Goal: Task Accomplishment & Management: Use online tool/utility

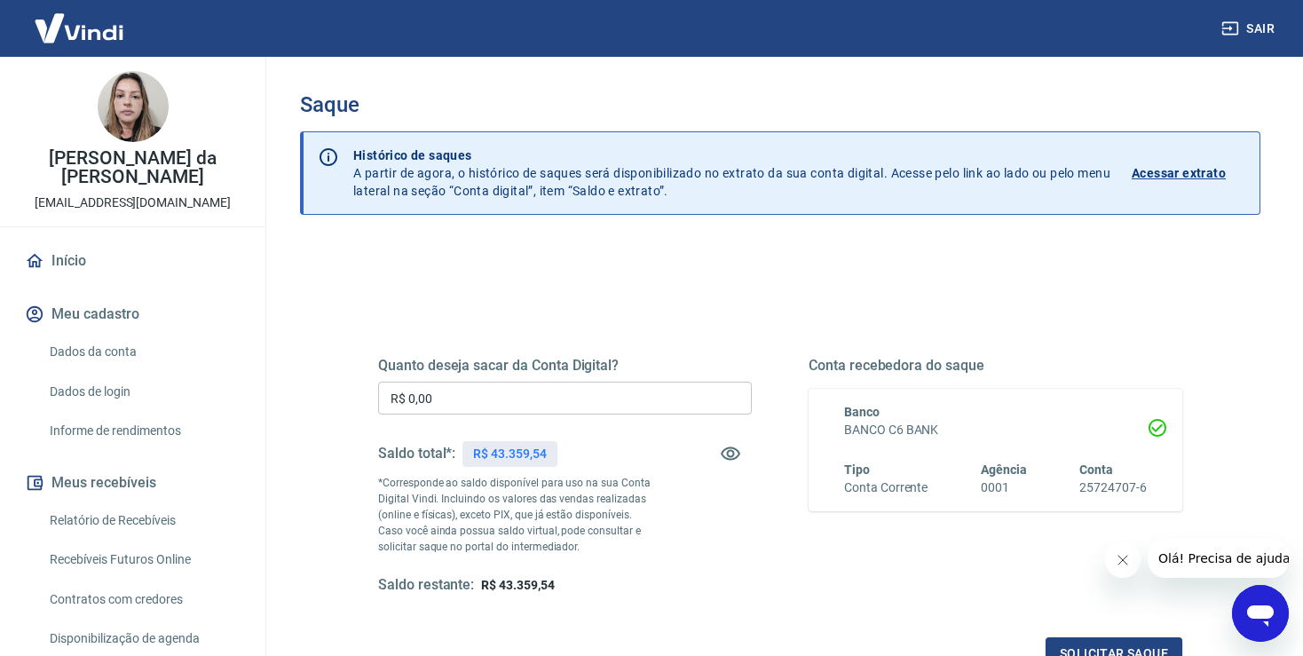
click at [86, 265] on link "Início" at bounding box center [132, 260] width 223 height 39
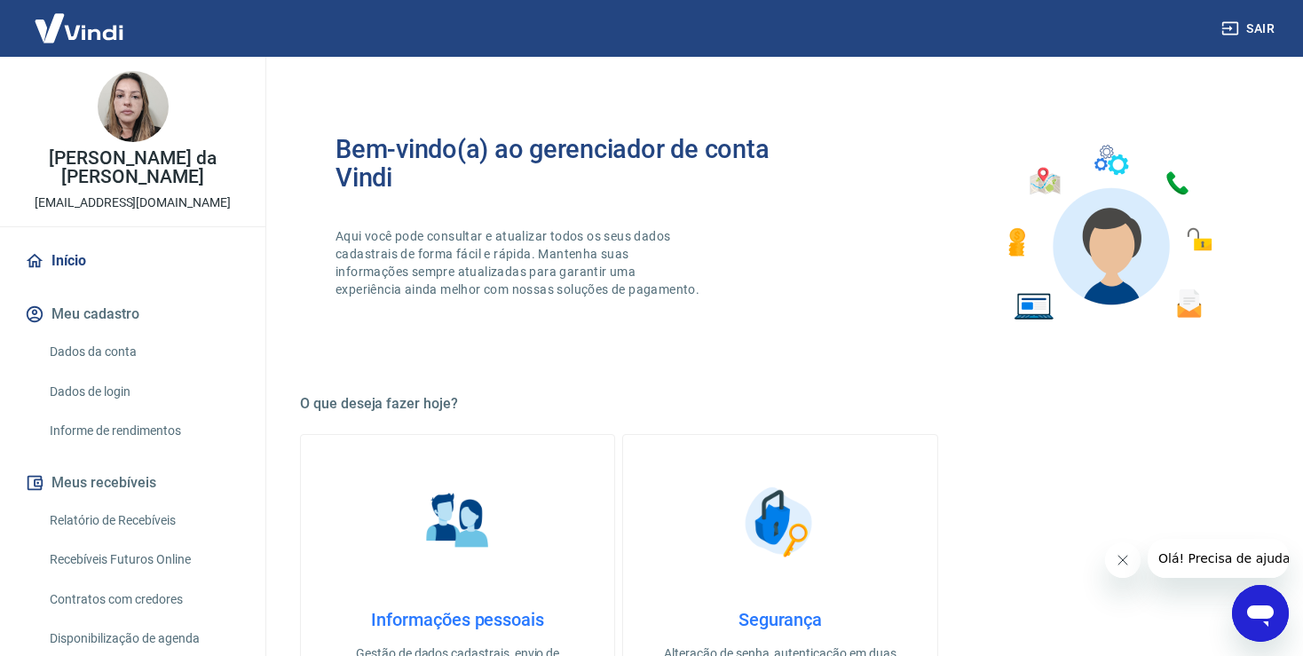
click at [83, 265] on link "Início" at bounding box center [132, 260] width 223 height 39
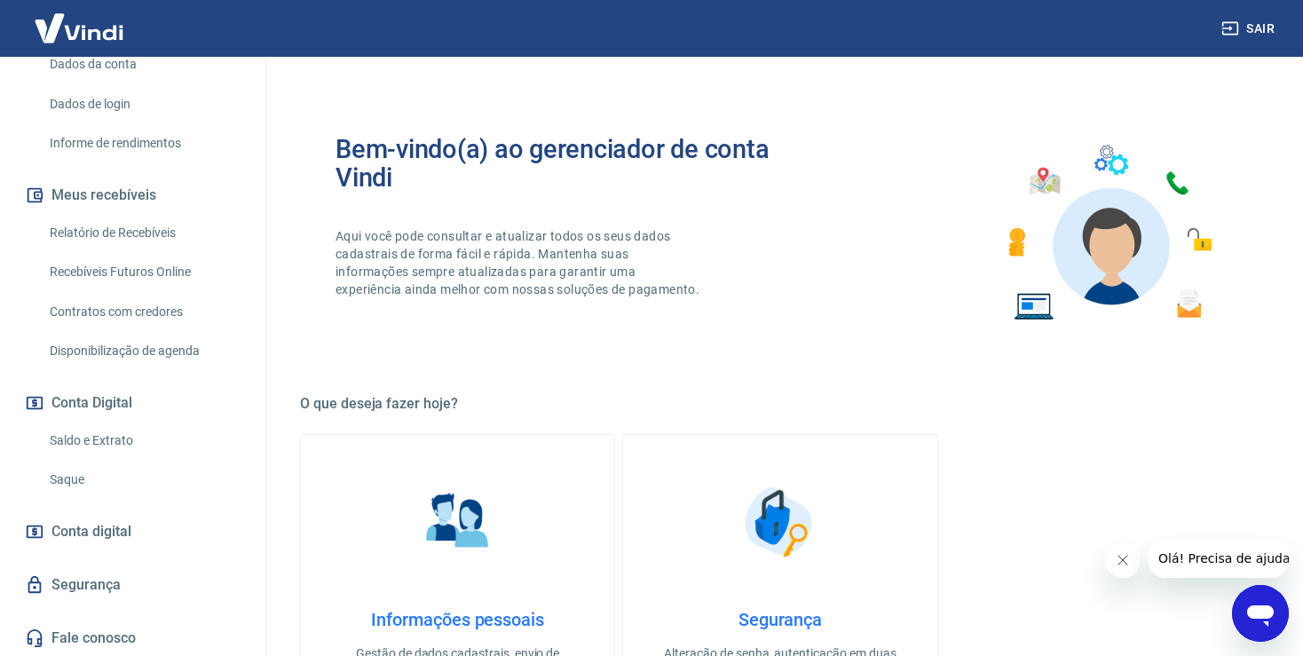
scroll to position [7, 0]
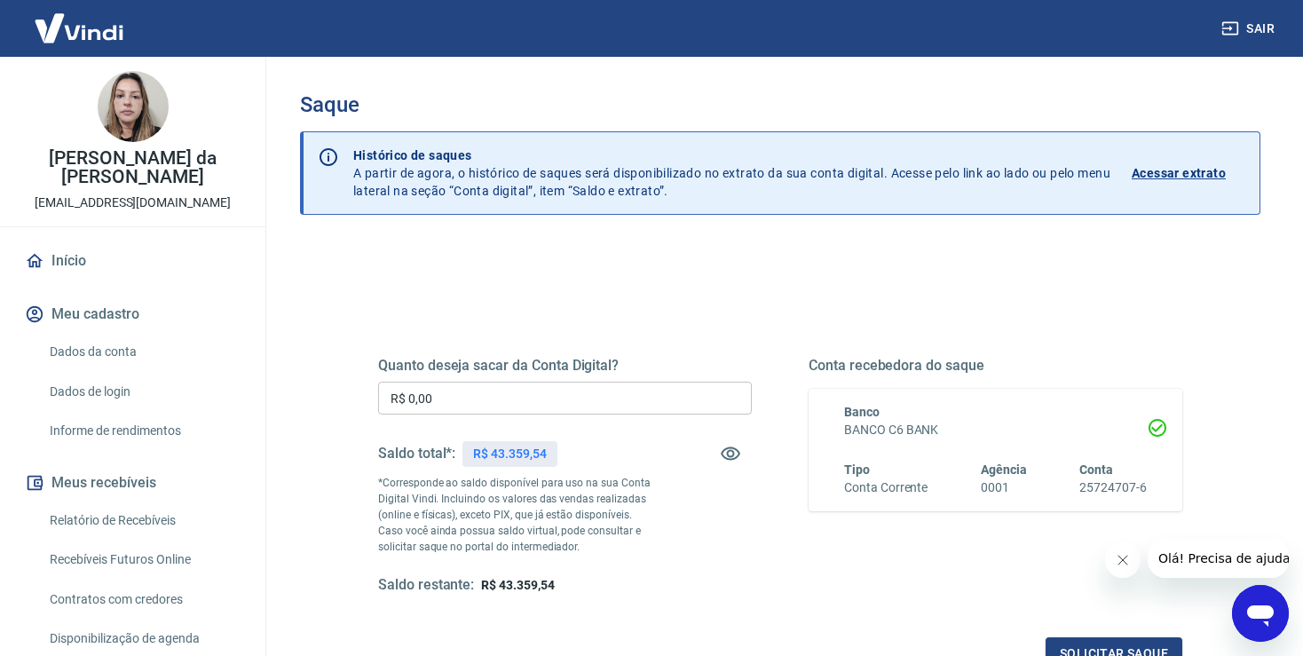
click at [479, 396] on input "R$ 0,00" at bounding box center [565, 398] width 374 height 33
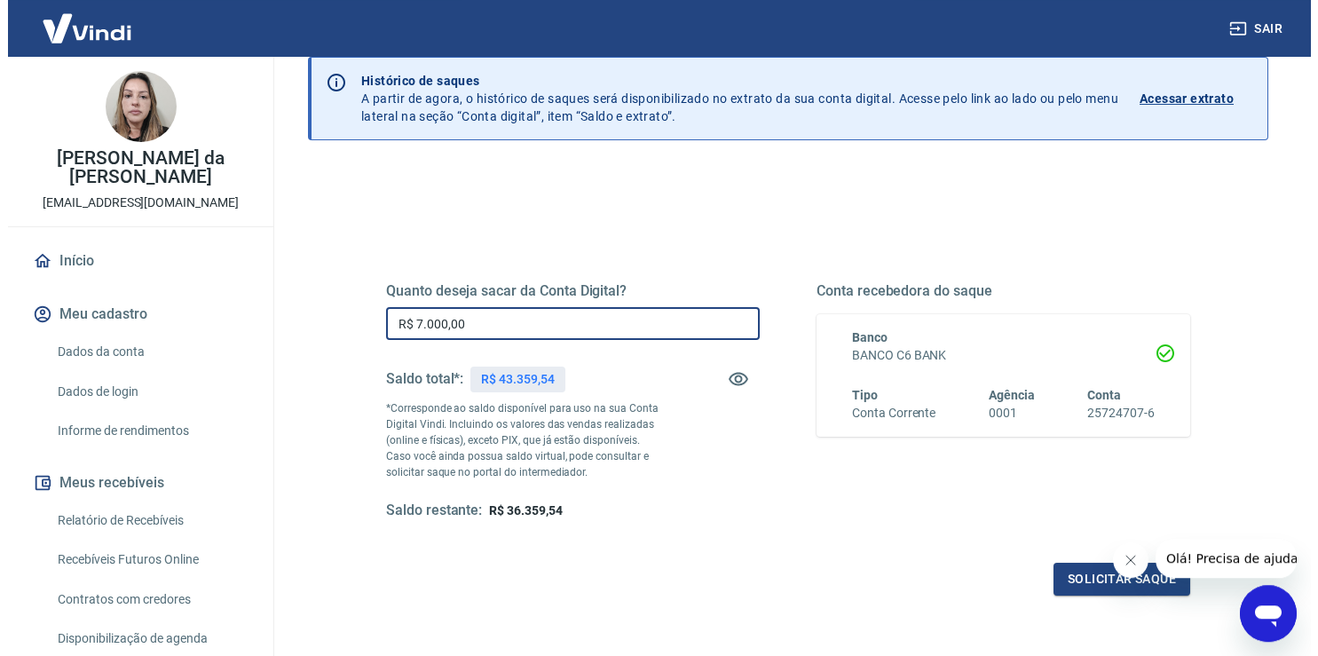
scroll to position [187, 0]
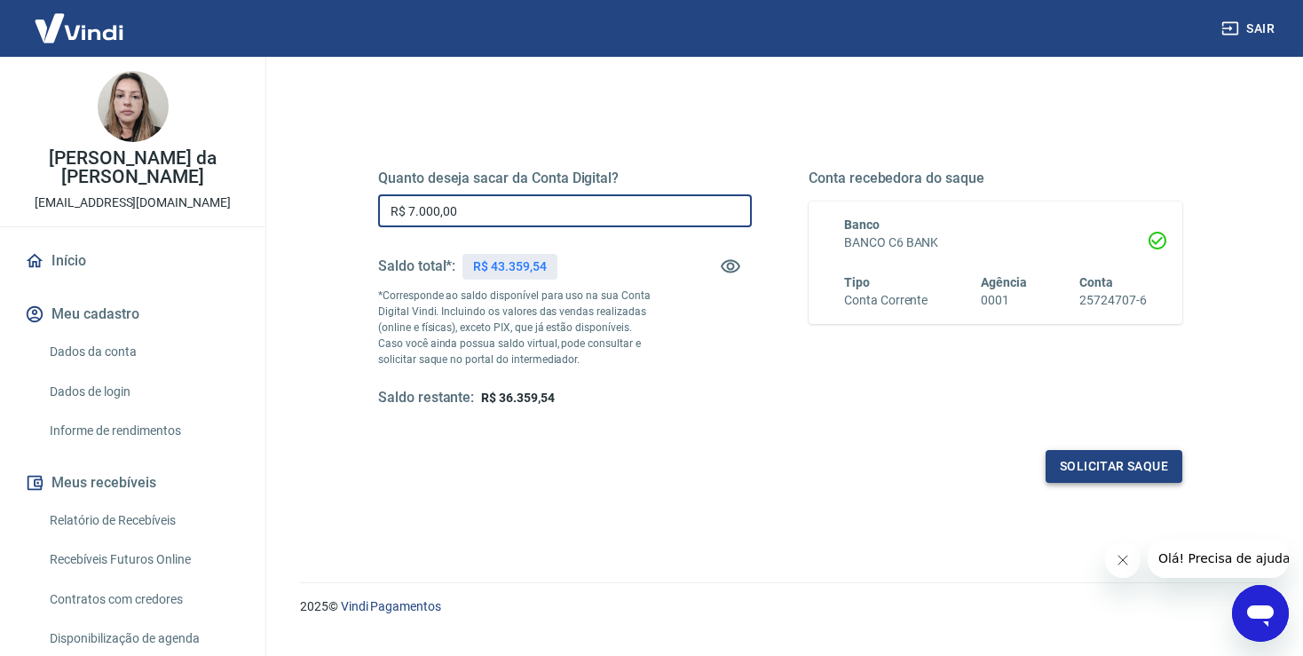
type input "R$ 7.000,00"
click at [1096, 470] on button "Solicitar saque" at bounding box center [1114, 466] width 137 height 33
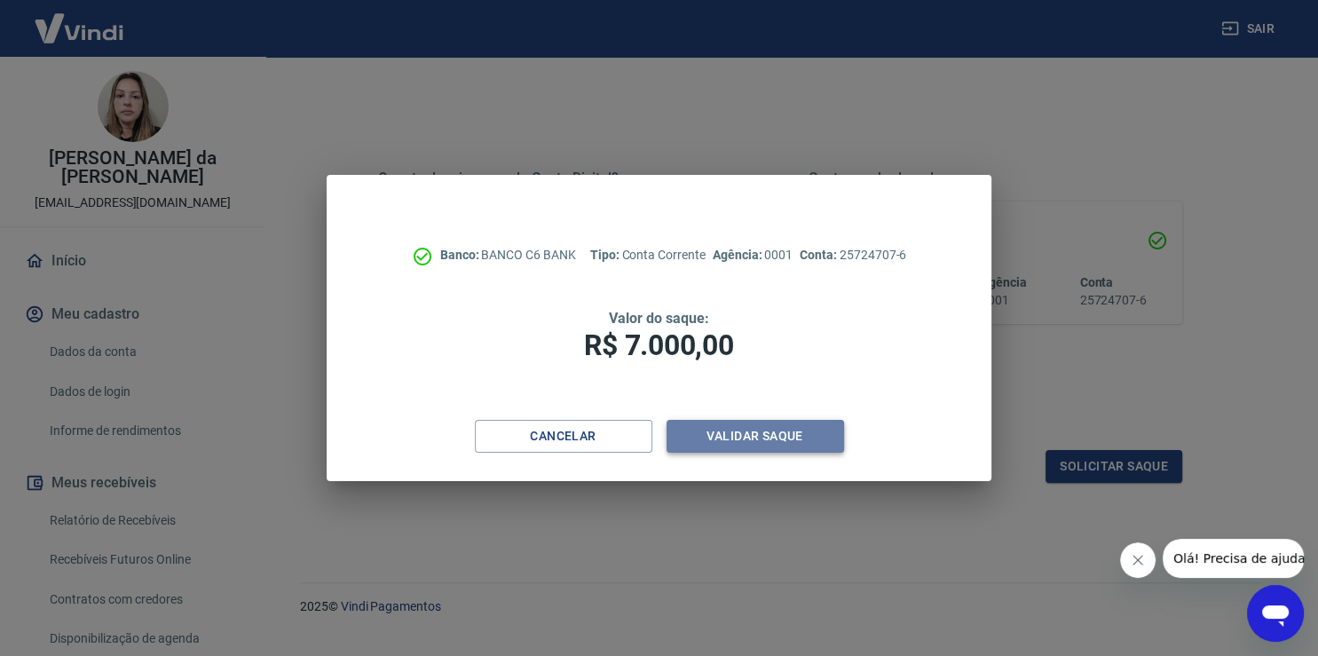
click at [755, 439] on button "Validar saque" at bounding box center [756, 436] width 178 height 33
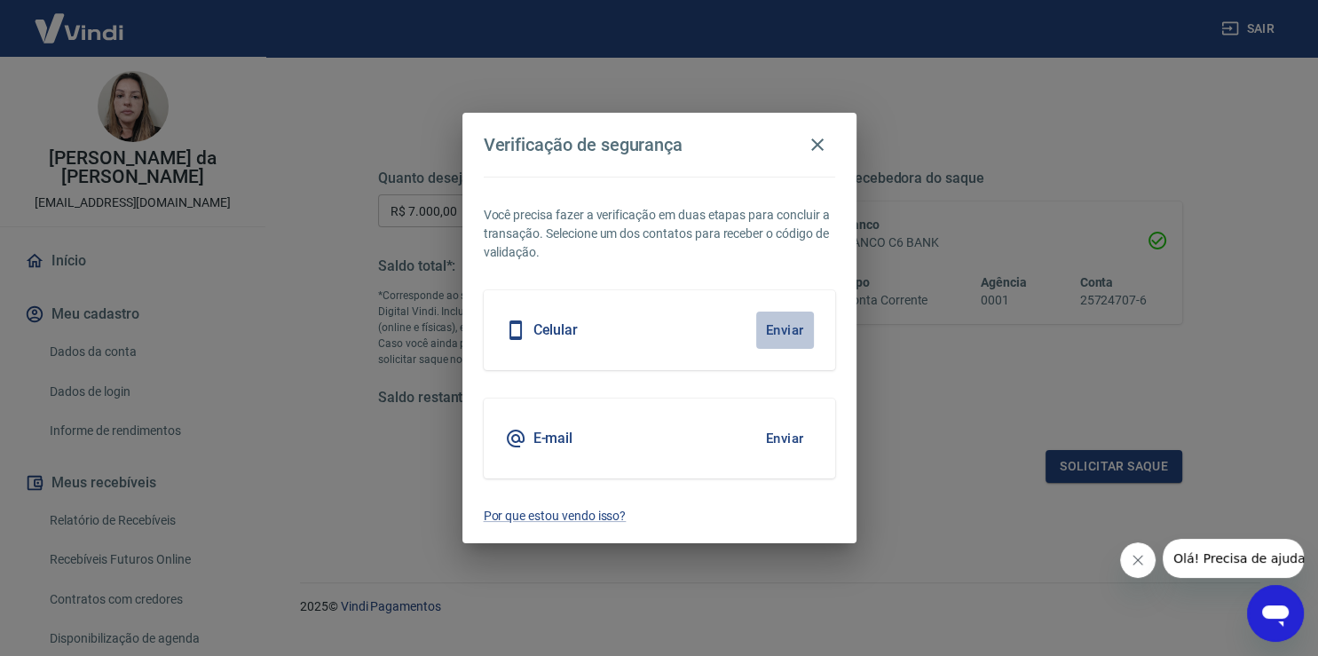
click at [787, 328] on button "Enviar" at bounding box center [785, 330] width 58 height 37
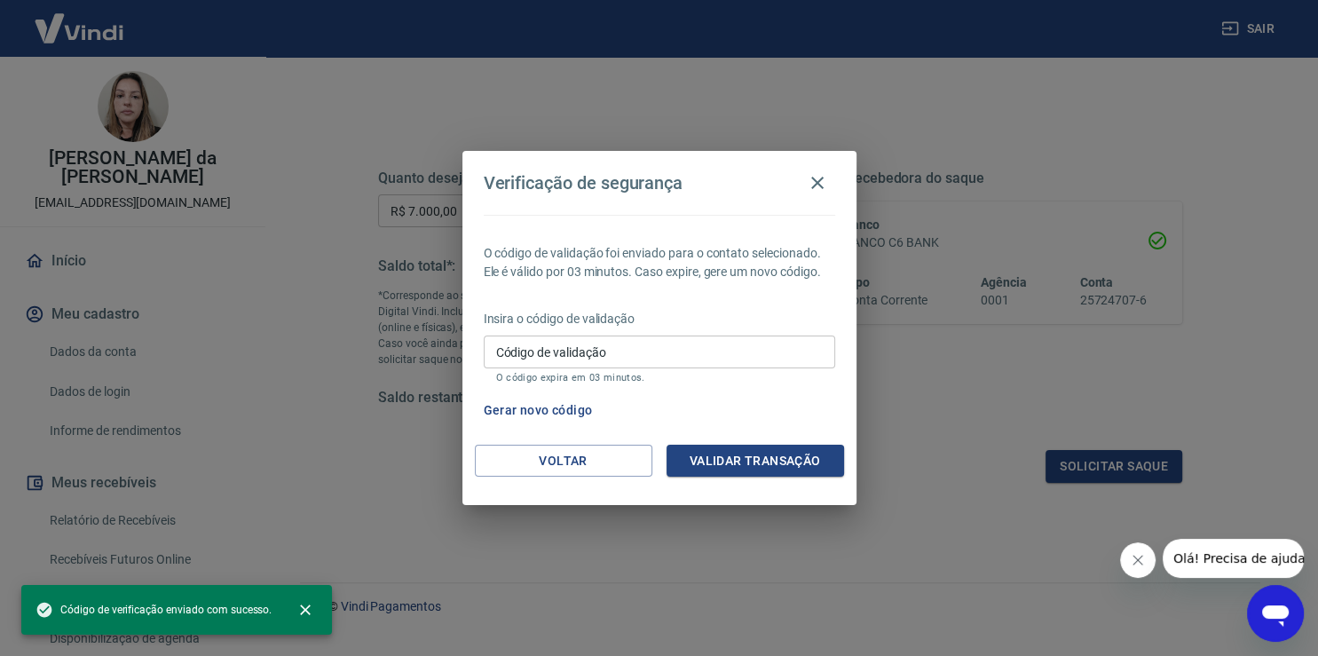
click at [538, 362] on input "Código de validação" at bounding box center [660, 352] width 352 height 33
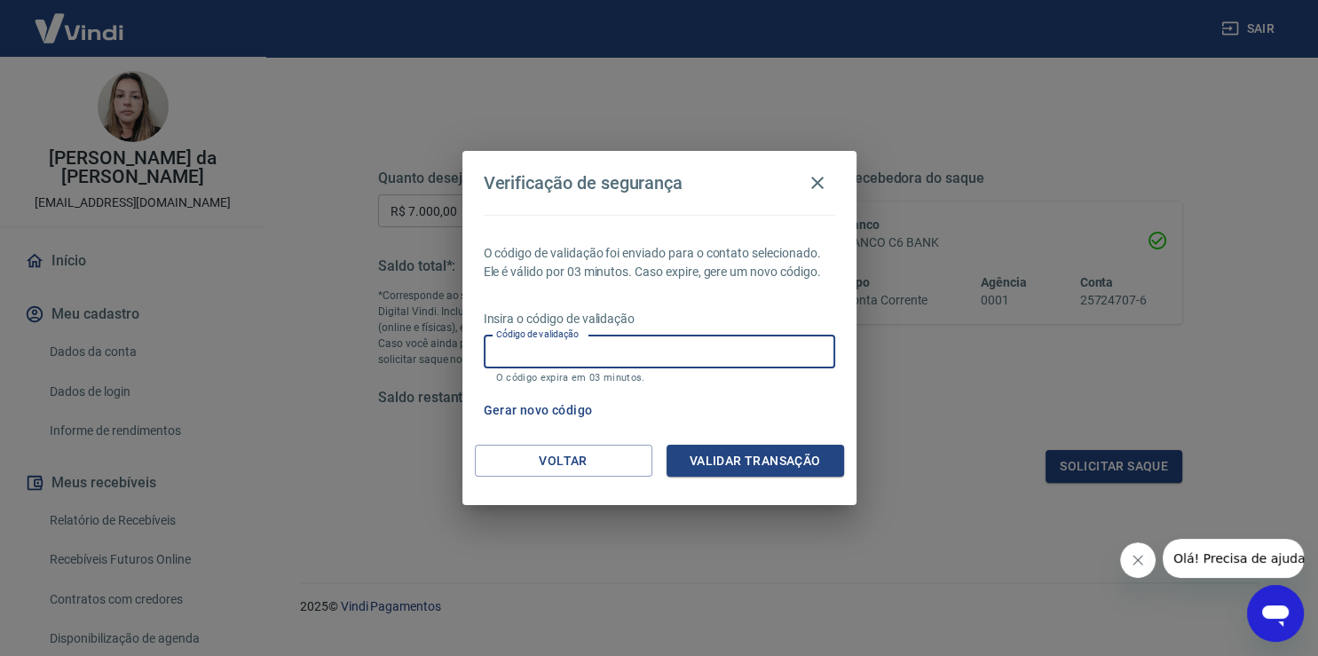
click at [563, 360] on input "Código de validação" at bounding box center [660, 352] width 352 height 33
type input "881179"
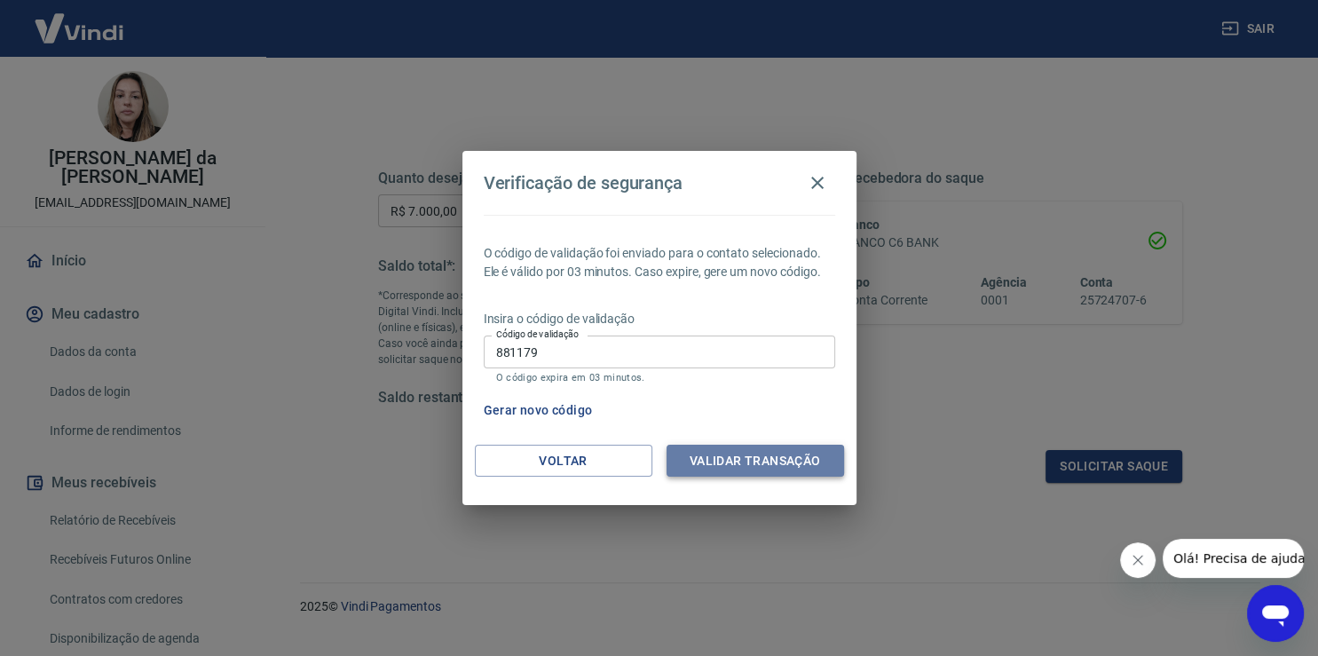
click at [751, 458] on button "Validar transação" at bounding box center [756, 461] width 178 height 33
